Goal: Task Accomplishment & Management: Complete application form

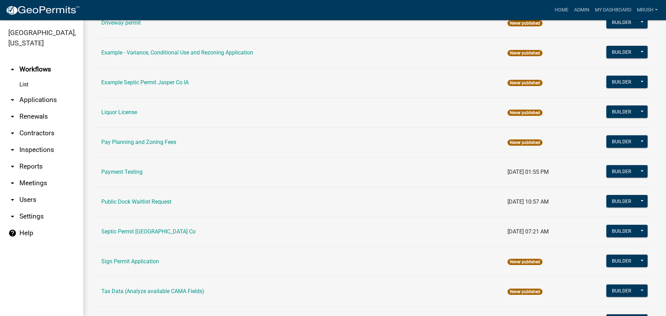
scroll to position [331, 0]
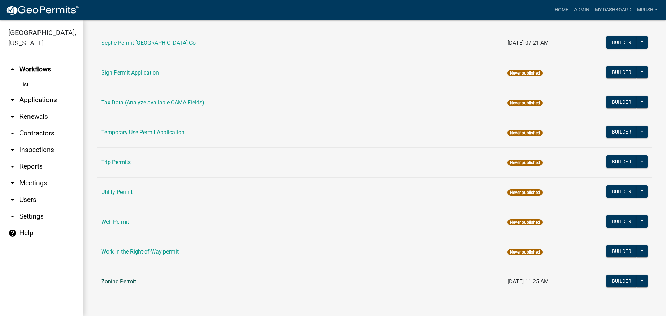
click at [128, 280] on link "Zoning Permit" at bounding box center [118, 281] width 35 height 7
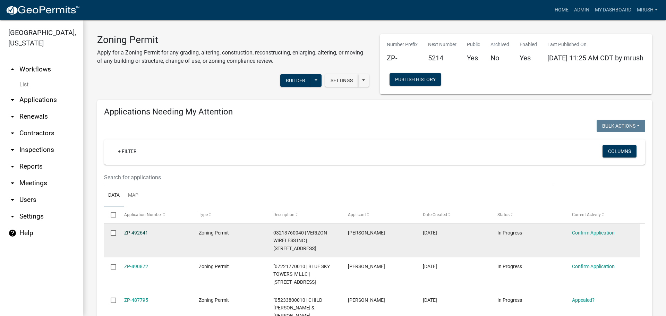
click at [142, 234] on link "ZP-492641" at bounding box center [136, 233] width 24 height 6
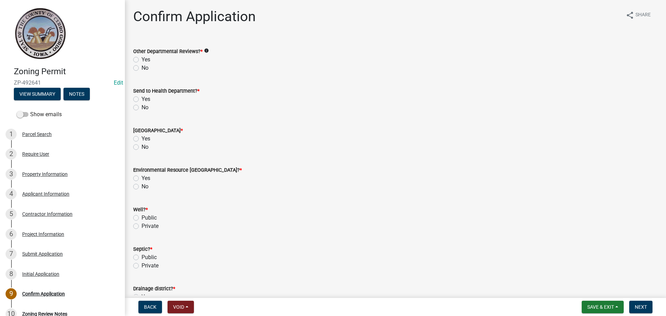
click at [142, 69] on label "No" at bounding box center [145, 68] width 7 height 8
click at [142, 68] on input "No" at bounding box center [144, 66] width 5 height 5
radio input "true"
click at [142, 106] on label "No" at bounding box center [145, 107] width 7 height 8
click at [142, 106] on input "No" at bounding box center [144, 105] width 5 height 5
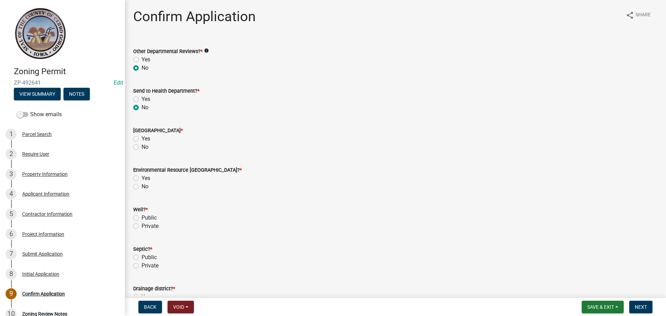
radio input "true"
click at [142, 146] on label "No" at bounding box center [145, 147] width 7 height 8
click at [142, 146] on input "No" at bounding box center [144, 145] width 5 height 5
radio input "true"
click at [142, 186] on label "No" at bounding box center [145, 186] width 7 height 8
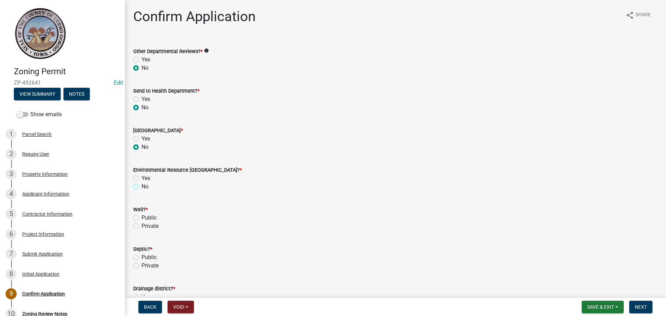
click at [142, 186] on input "No" at bounding box center [144, 184] width 5 height 5
radio input "true"
click at [142, 226] on label "Private" at bounding box center [150, 226] width 17 height 8
click at [142, 226] on input "Private" at bounding box center [144, 224] width 5 height 5
radio input "true"
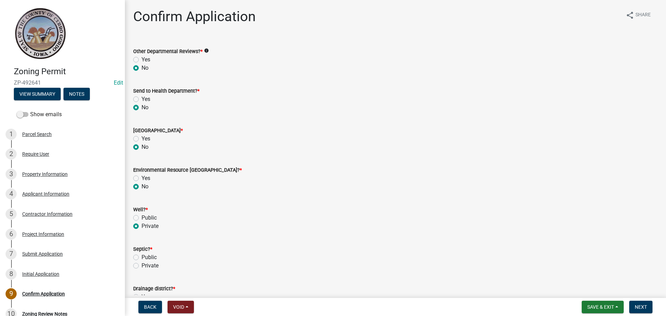
click at [142, 267] on label "Private" at bounding box center [150, 266] width 17 height 8
click at [142, 266] on input "Private" at bounding box center [144, 264] width 5 height 5
radio input "true"
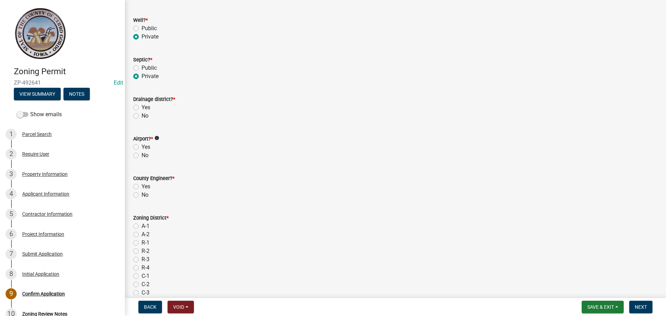
scroll to position [211, 0]
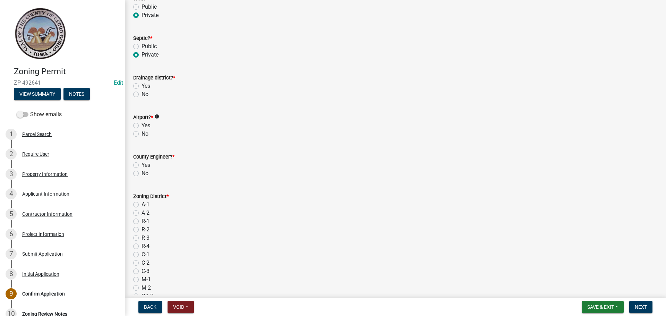
click at [142, 95] on label "No" at bounding box center [145, 94] width 7 height 8
click at [142, 95] on input "No" at bounding box center [144, 92] width 5 height 5
radio input "true"
click at [142, 135] on label "No" at bounding box center [145, 134] width 7 height 8
click at [142, 134] on input "No" at bounding box center [144, 132] width 5 height 5
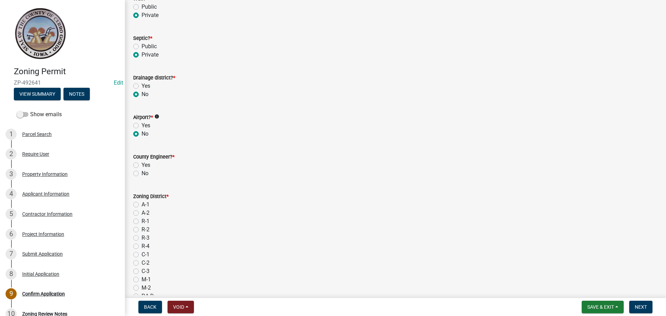
radio input "true"
click at [142, 173] on label "No" at bounding box center [145, 173] width 7 height 8
click at [142, 173] on input "No" at bounding box center [144, 171] width 5 height 5
radio input "true"
click at [142, 206] on label "A-1" at bounding box center [146, 204] width 8 height 8
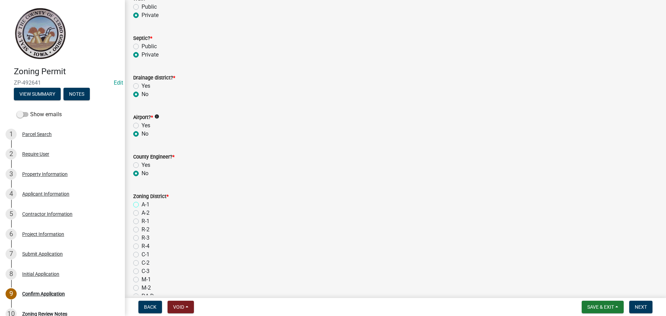
click at [142, 205] on input "A-1" at bounding box center [144, 202] width 5 height 5
radio input "true"
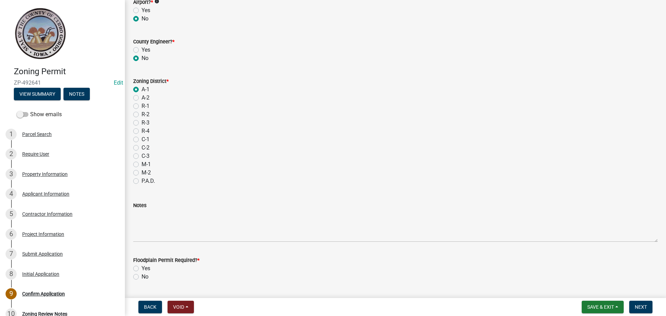
scroll to position [376, 0]
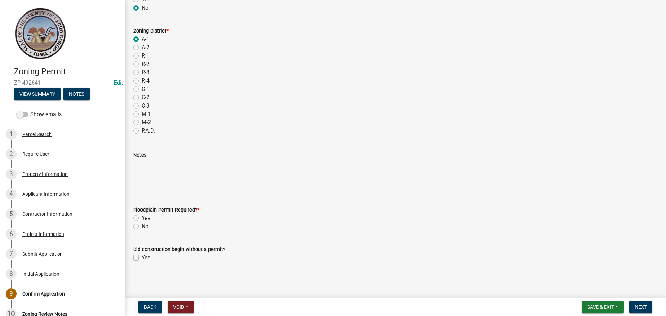
click at [142, 226] on label "No" at bounding box center [145, 226] width 7 height 8
click at [142, 226] on input "No" at bounding box center [144, 224] width 5 height 5
radio input "true"
click at [642, 306] on span "Next" at bounding box center [641, 307] width 12 height 6
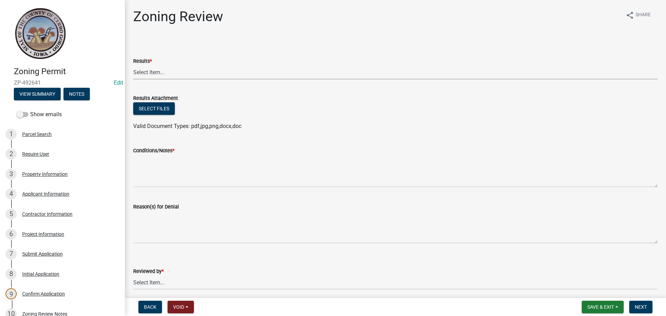
click at [143, 71] on select "Select Item... Approved Denied Agricultural Exemption Need further information …" at bounding box center [395, 72] width 524 height 14
click at [133, 65] on select "Select Item... Approved Denied Agricultural Exemption Need further information …" at bounding box center [395, 72] width 524 height 14
select select "fc80a94f-45c9-4365-ab2a-89f73cc1349d"
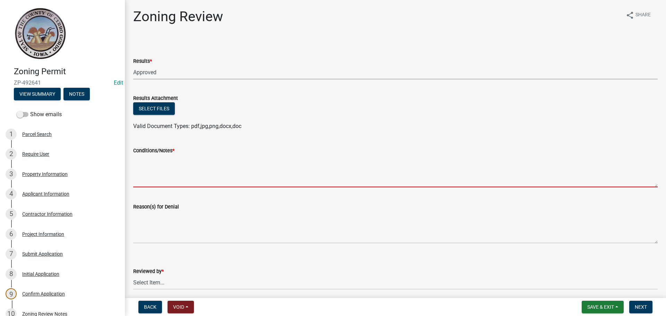
click at [155, 173] on textarea "Conditions/Notes *" at bounding box center [395, 171] width 524 height 33
click at [151, 167] on textarea "Conditions/Notes *" at bounding box center [395, 171] width 524 height 33
paste textarea "All requirements of the R-3 Single Family Residential District and general requ…"
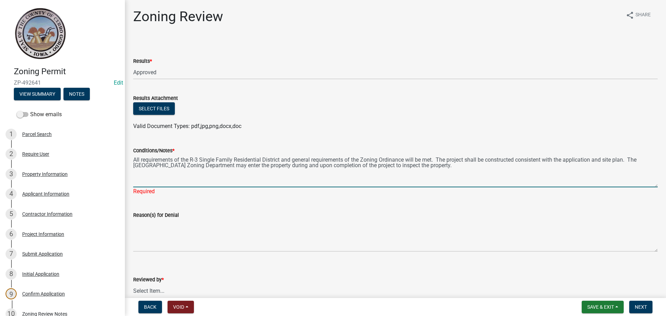
click at [261, 160] on textarea "All requirements of the R-3 Single Family Residential District and general requ…" at bounding box center [395, 171] width 524 height 33
click at [433, 165] on textarea "All requirements of the A-1 Agricultural District and general requirements of t…" at bounding box center [395, 171] width 524 height 33
type textarea "All requirements of the A-1 Agricultural District and general requirements of t…"
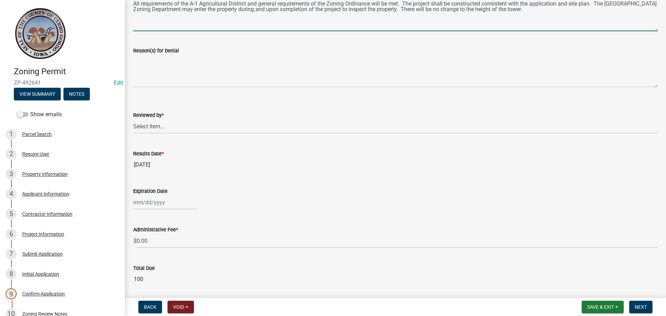
scroll to position [157, 0]
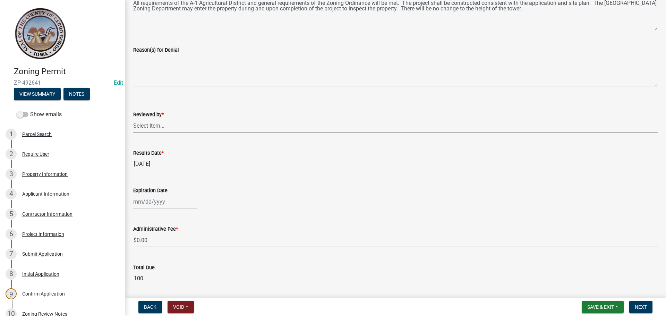
click at [147, 123] on select "Select Item... [PERSON_NAME]" at bounding box center [395, 126] width 524 height 14
click at [133, 119] on select "Select Item... [PERSON_NAME]" at bounding box center [395, 126] width 524 height 14
select select "69fed02d-fe84-448a-ba5b-be224adec29d"
click at [149, 195] on div "Jun [DATE] Aug Sep Oct Nov [DATE] 2026 Mo Tu We Th Fr Sa Su 29 30 1 2 3 4 5 6 7…" at bounding box center [164, 202] width 63 height 14
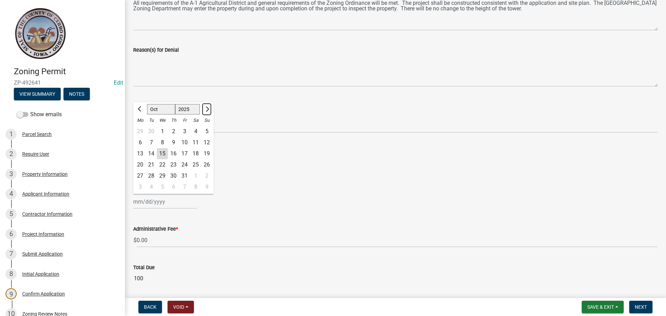
click at [208, 110] on span "Next month" at bounding box center [206, 108] width 5 height 5
select select "12"
click at [208, 110] on span "Next month" at bounding box center [206, 108] width 5 height 5
select select "2026"
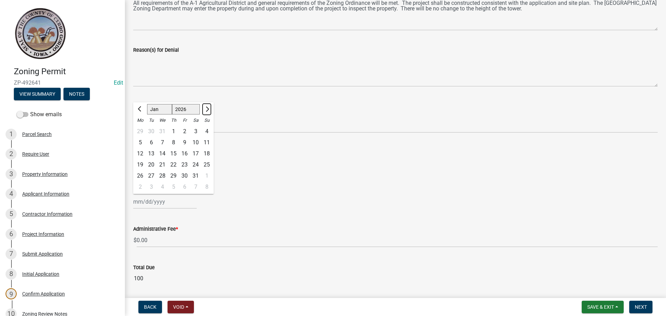
click at [208, 110] on span "Next month" at bounding box center [206, 108] width 5 height 5
select select "2"
click at [208, 110] on div at bounding box center [207, 109] width 14 height 11
click at [175, 154] on div "12" at bounding box center [173, 153] width 11 height 11
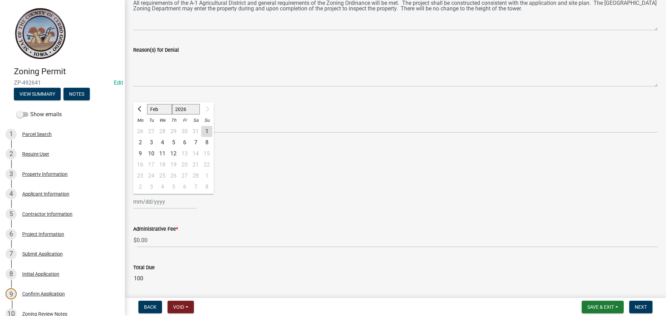
type input "[DATE]"
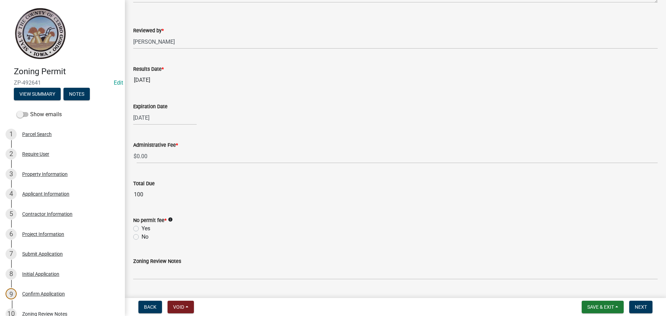
scroll to position [258, 0]
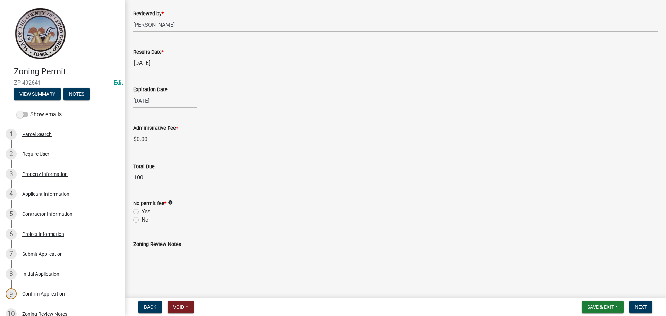
click at [142, 220] on label "No" at bounding box center [145, 220] width 7 height 8
click at [142, 220] on input "No" at bounding box center [144, 218] width 5 height 5
radio input "true"
click at [642, 307] on span "Next" at bounding box center [641, 307] width 12 height 6
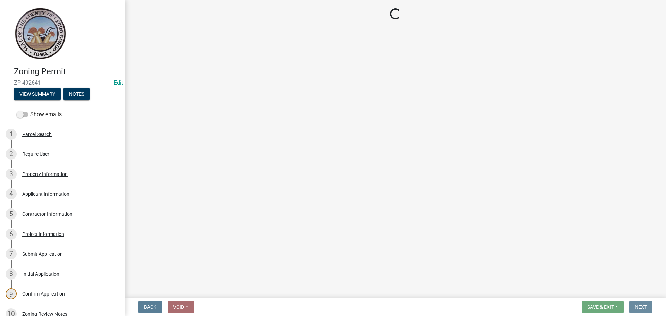
scroll to position [0, 0]
select select "3: 3"
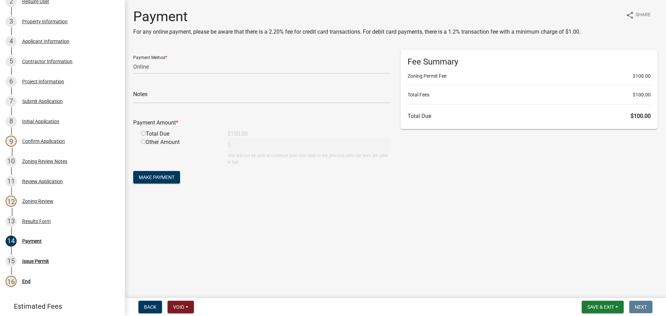
scroll to position [192, 0]
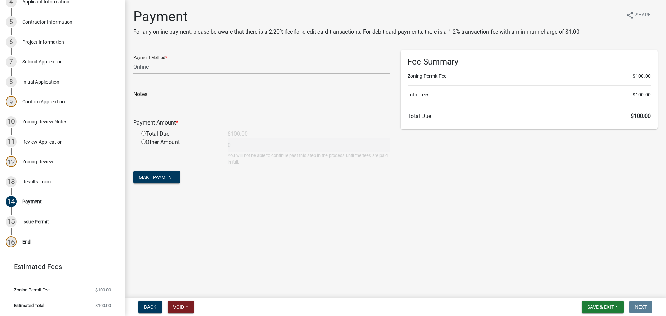
click at [46, 182] on div "Results Form" at bounding box center [36, 181] width 28 height 5
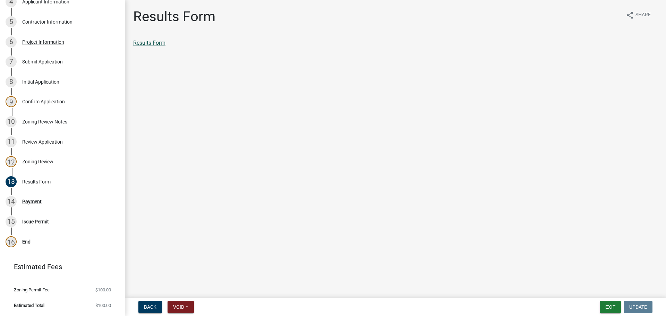
click at [156, 41] on link "Results Form" at bounding box center [149, 43] width 32 height 7
click at [30, 198] on div "14 Payment" at bounding box center [60, 201] width 108 height 11
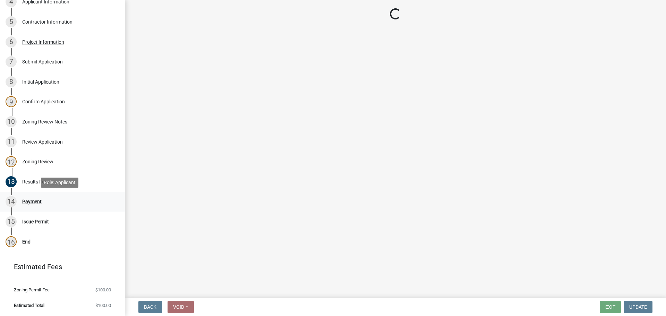
select select "3: 3"
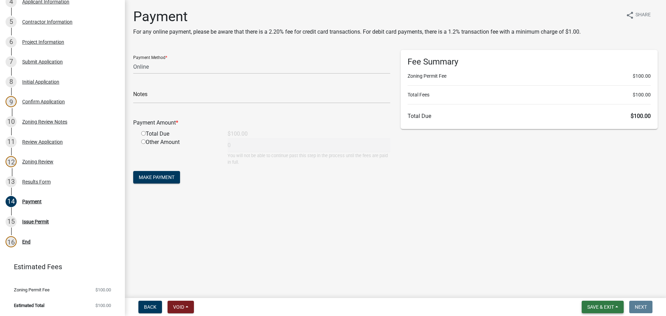
click at [602, 308] on span "Save & Exit" at bounding box center [600, 307] width 27 height 6
click at [589, 272] on button "Save" at bounding box center [595, 272] width 55 height 17
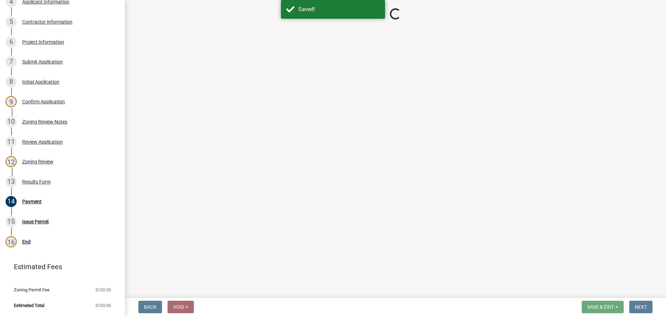
select select "3: 3"
